Goal: Task Accomplishment & Management: Use online tool/utility

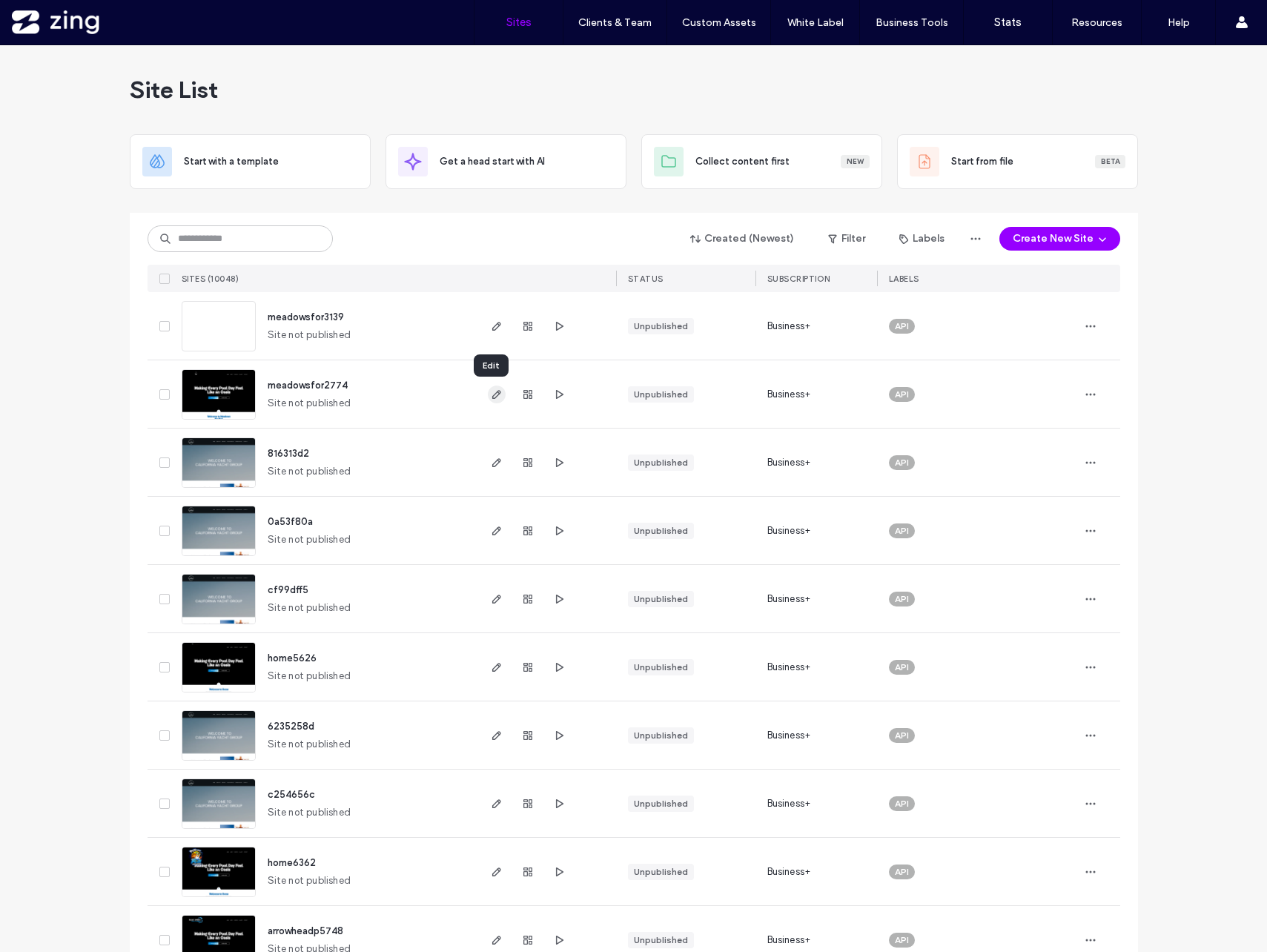
click at [491, 388] on icon "button" at bounding box center [496, 395] width 12 height 12
click at [490, 324] on icon "button" at bounding box center [496, 327] width 12 height 12
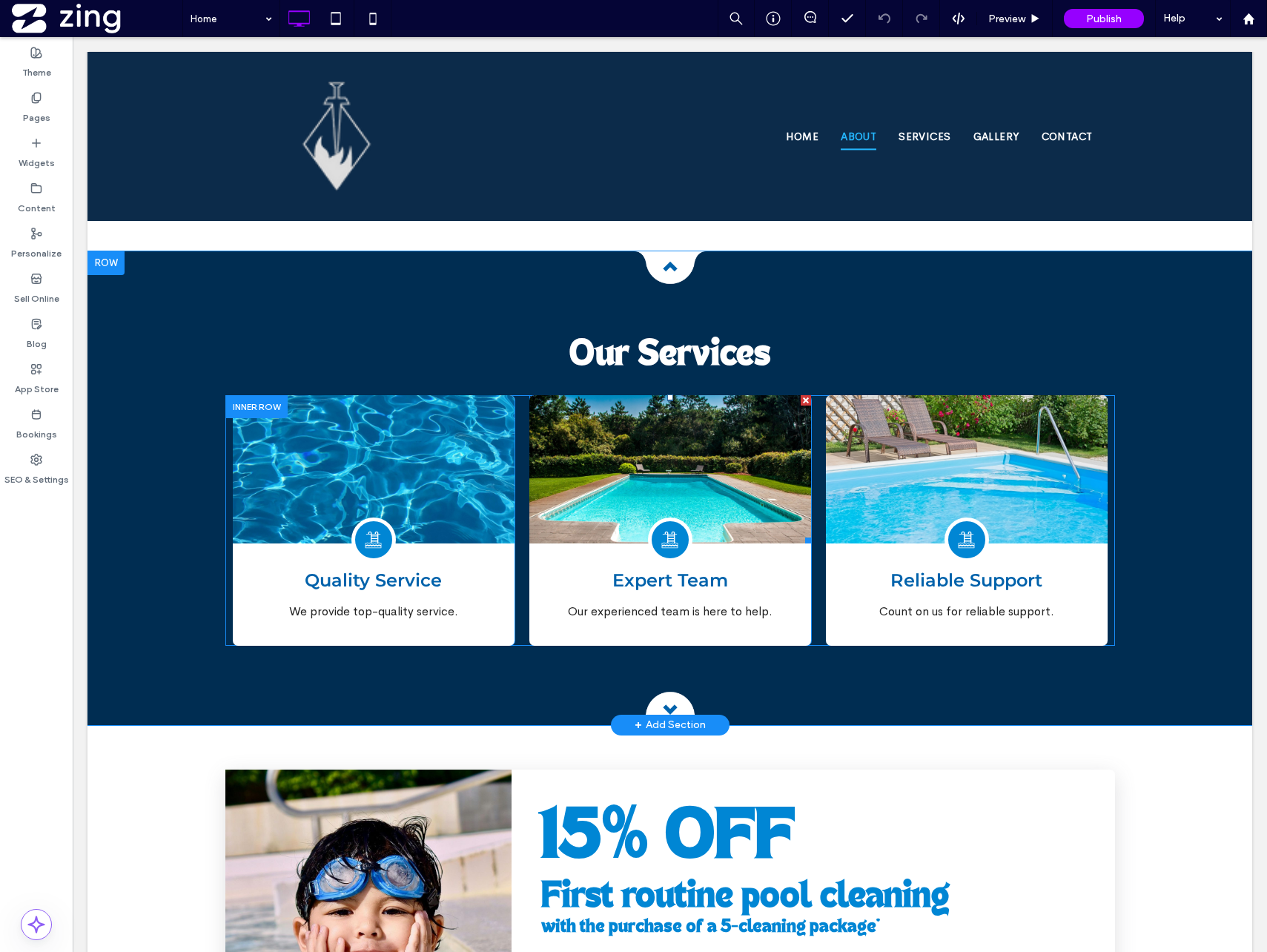
scroll to position [928, 0]
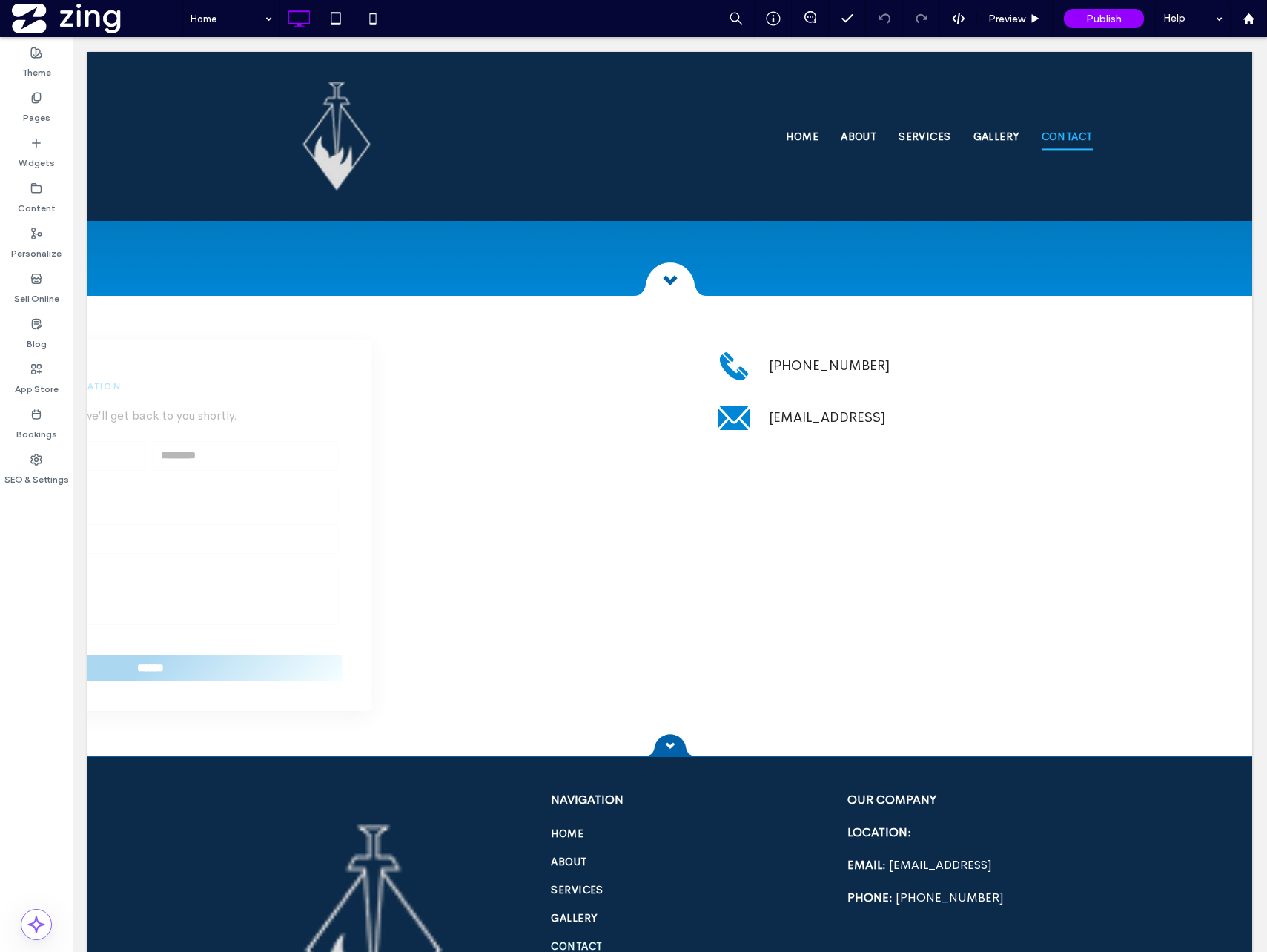
scroll to position [2487, 0]
